Goal: Information Seeking & Learning: Learn about a topic

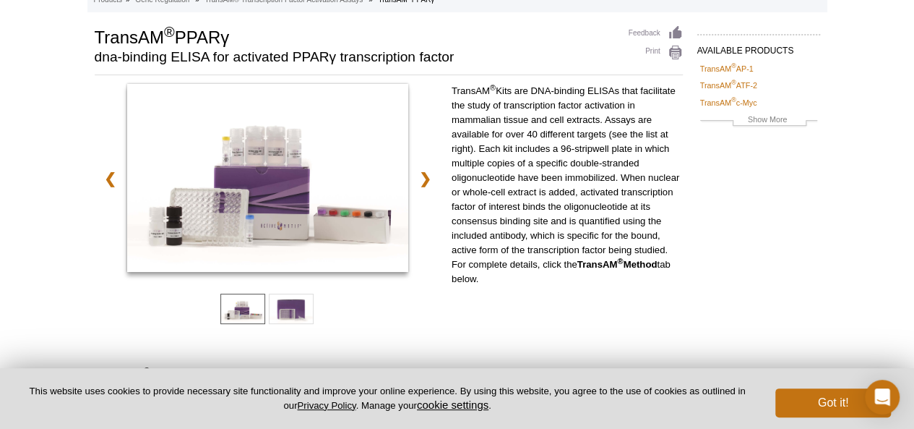
click at [538, 144] on p "TransAM ® Kits are DNA-binding ELISAs that facilitate the study of transcriptio…" at bounding box center [567, 185] width 231 height 202
drag, startPoint x: 0, startPoint y: 0, endPoint x: 538, endPoint y: 144, distance: 556.7
click at [538, 144] on p "TransAM ® Kits are DNA-binding ELISAs that facilitate the study of transcriptio…" at bounding box center [567, 185] width 231 height 202
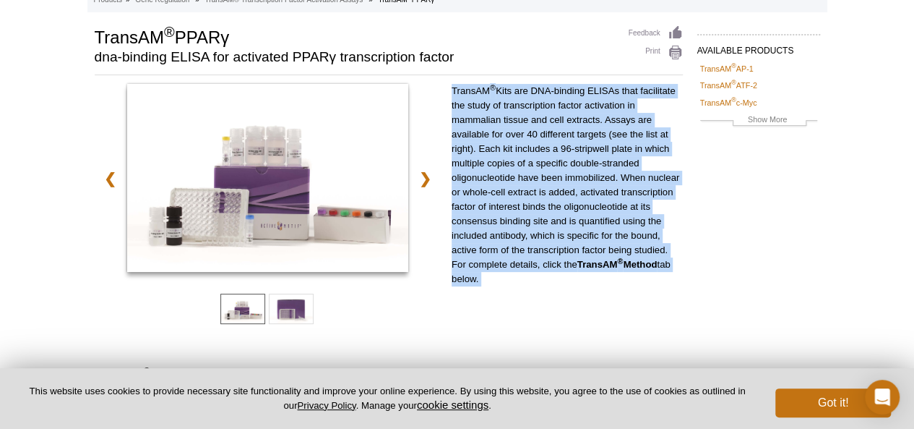
click at [538, 144] on p "TransAM ® Kits are DNA-binding ELISAs that facilitate the study of transcriptio…" at bounding box center [567, 185] width 231 height 202
click at [604, 207] on p "TransAM ® Kits are DNA-binding ELISAs that facilitate the study of transcriptio…" at bounding box center [567, 185] width 231 height 202
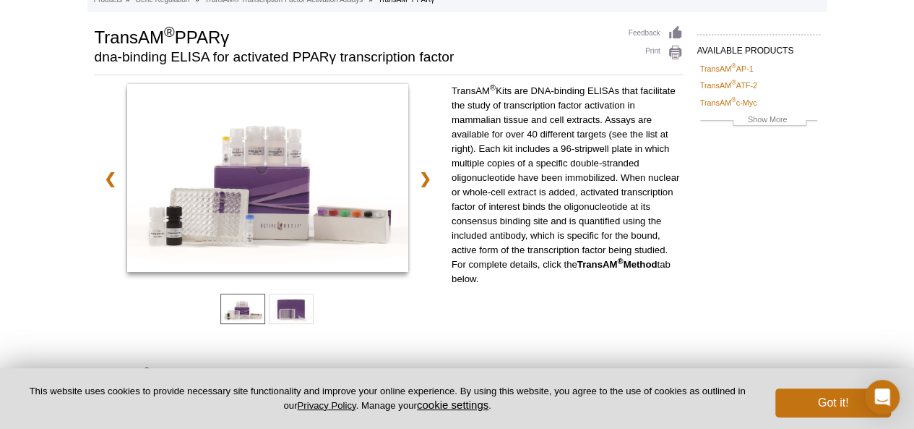
drag, startPoint x: 491, startPoint y: 276, endPoint x: 452, endPoint y: 90, distance: 190.4
click at [452, 90] on p "TransAM ® Kits are DNA-binding ELISAs that facilitate the study of transcriptio…" at bounding box center [567, 185] width 231 height 202
click at [467, 63] on h2 "dna-binding ELISA for activated PPARγ transcription factor" at bounding box center [355, 57] width 520 height 13
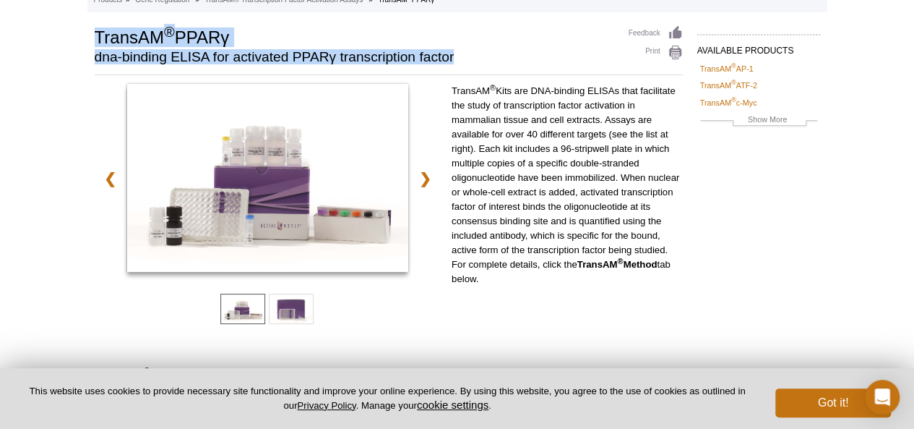
drag, startPoint x: 465, startPoint y: 60, endPoint x: 88, endPoint y: 35, distance: 378.1
click at [88, 35] on div "AVAILABLE PRODUCTS TransAM ® AP-1 TransAM ® ATF-2 TransAM ® c-Myc TransAM ® C/E…" at bounding box center [457, 323] width 740 height 596
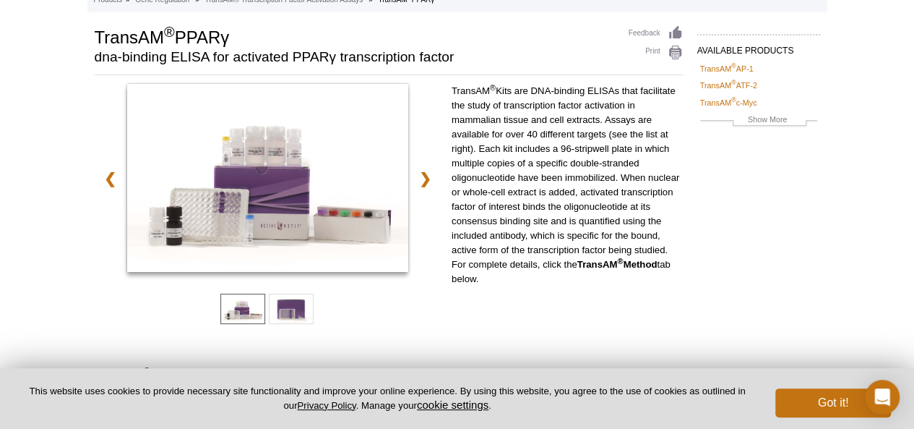
drag, startPoint x: 488, startPoint y: 278, endPoint x: 452, endPoint y: 86, distance: 195.5
click at [452, 86] on p "TransAM ® Kits are DNA-binding ELISAs that facilitate the study of transcriptio…" at bounding box center [567, 185] width 231 height 202
click at [532, 144] on p "TransAM ® Kits are DNA-binding ELISAs that facilitate the study of transcriptio…" at bounding box center [567, 185] width 231 height 202
drag, startPoint x: 486, startPoint y: 279, endPoint x: 464, endPoint y: 90, distance: 189.9
click at [464, 90] on p "TransAM ® Kits are DNA-binding ELISAs that facilitate the study of transcriptio…" at bounding box center [567, 185] width 231 height 202
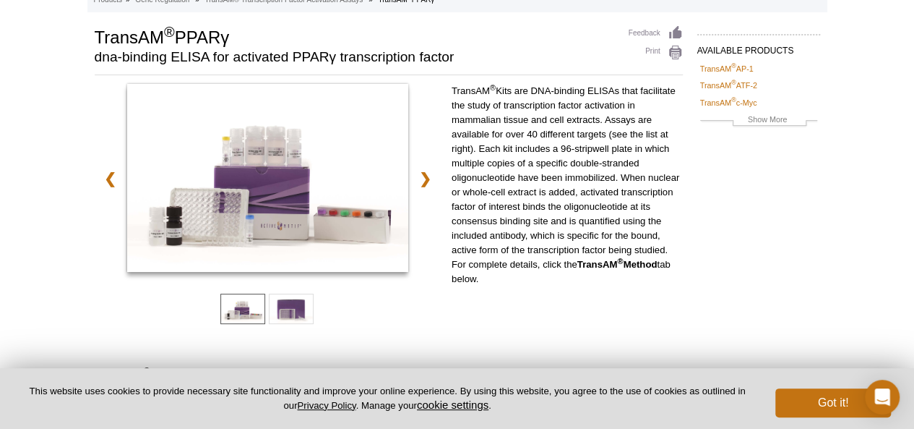
click at [601, 212] on p "TransAM ® Kits are DNA-binding ELISAs that facilitate the study of transcriptio…" at bounding box center [567, 185] width 231 height 202
click at [721, 192] on div "AVAILABLE PRODUCTS TransAM ® AP-1 TransAM ® ATF-2 TransAM ® c-Myc TransAM ® C/E…" at bounding box center [457, 323] width 740 height 596
click at [494, 56] on h2 "dna-binding ELISA for activated PPARγ transcription factor" at bounding box center [355, 57] width 520 height 13
